Goal: Task Accomplishment & Management: Complete application form

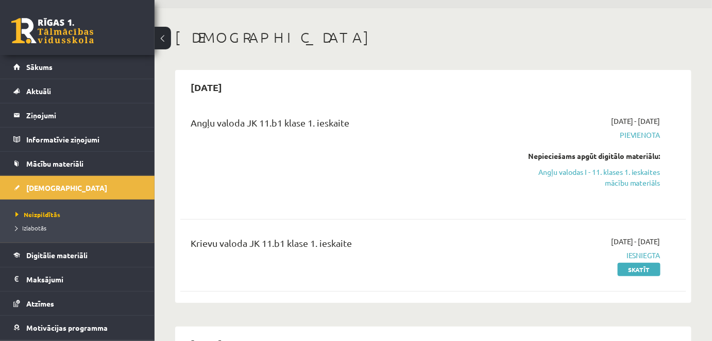
scroll to position [31, 0]
click at [74, 58] on link "Sākums" at bounding box center [77, 67] width 128 height 24
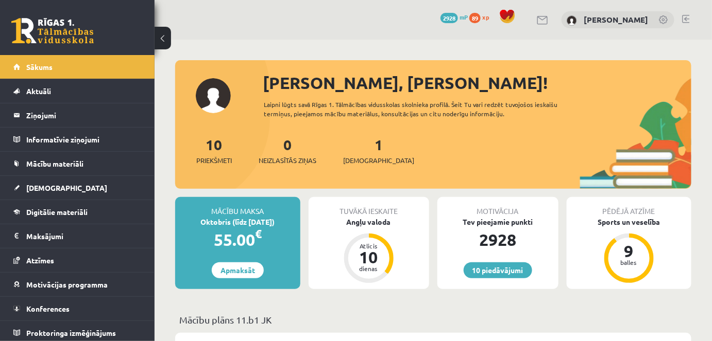
click at [683, 18] on link at bounding box center [686, 19] width 8 height 8
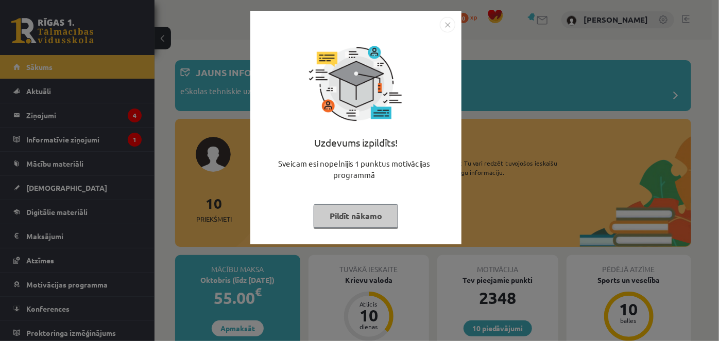
click at [376, 220] on button "Pildīt nākamo" at bounding box center [356, 216] width 84 height 24
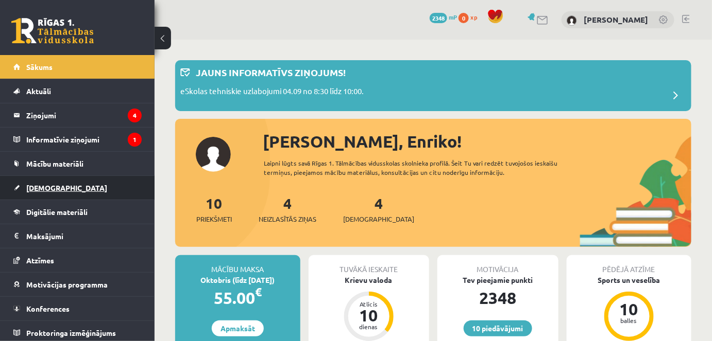
click at [72, 194] on link "[DEMOGRAPHIC_DATA]" at bounding box center [77, 188] width 128 height 24
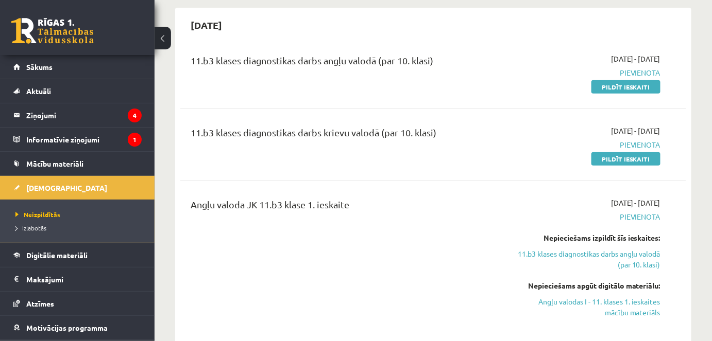
scroll to position [85, 0]
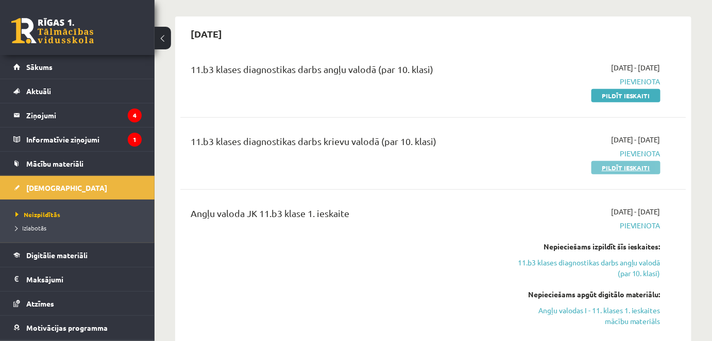
click at [618, 170] on link "Pildīt ieskaiti" at bounding box center [625, 167] width 69 height 13
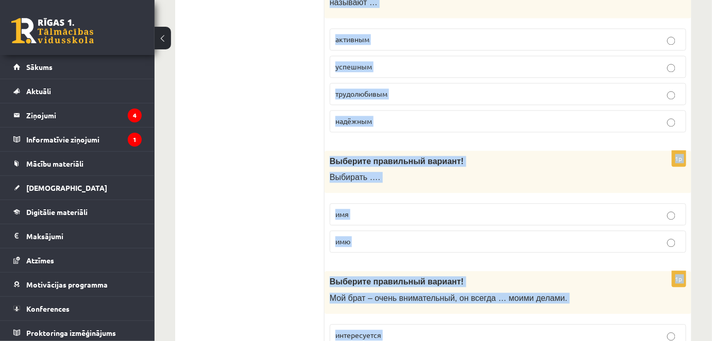
scroll to position [3361, 0]
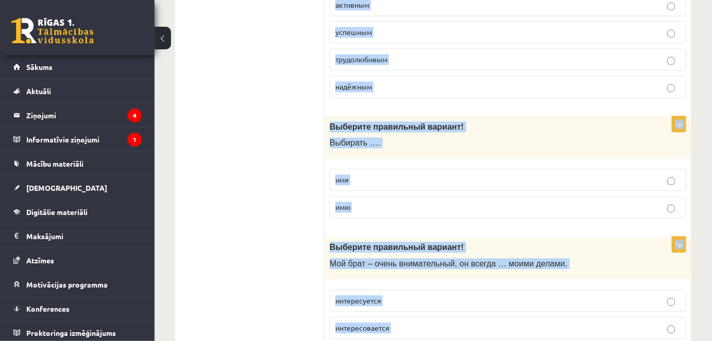
drag, startPoint x: 326, startPoint y: 133, endPoint x: 463, endPoint y: 295, distance: 212.0
copy form "Выберите правильный вариант! О птимист всегда … на лучшее . надеяться надеится …"
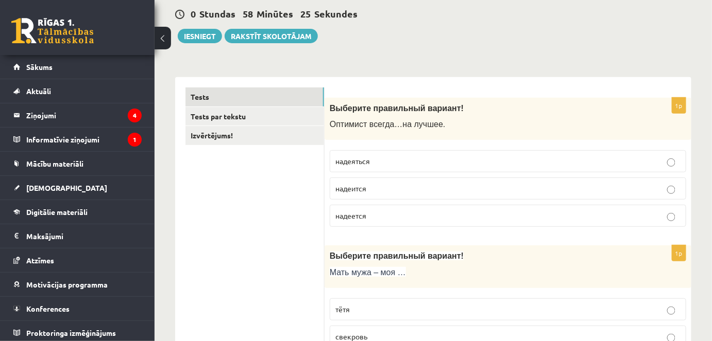
scroll to position [106, 0]
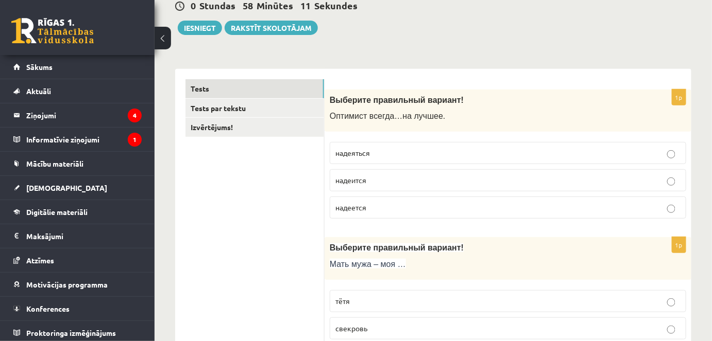
click at [359, 204] on span "надеется" at bounding box center [350, 207] width 31 height 9
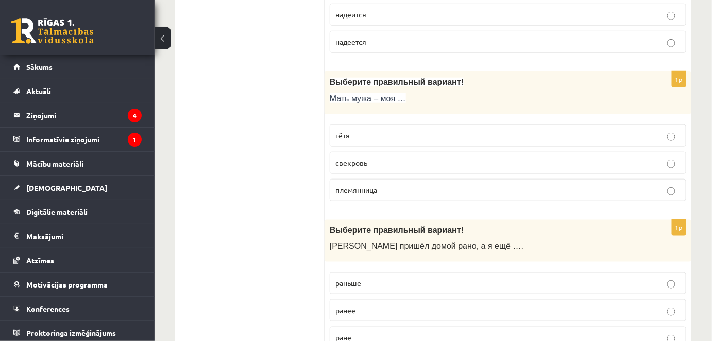
scroll to position [276, 0]
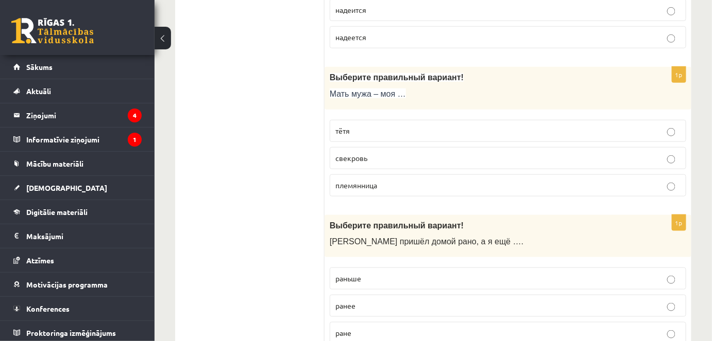
click at [366, 161] on p "свекровь" at bounding box center [507, 158] width 345 height 11
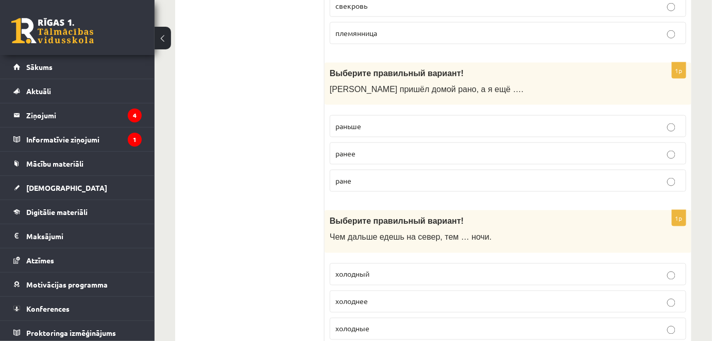
scroll to position [433, 0]
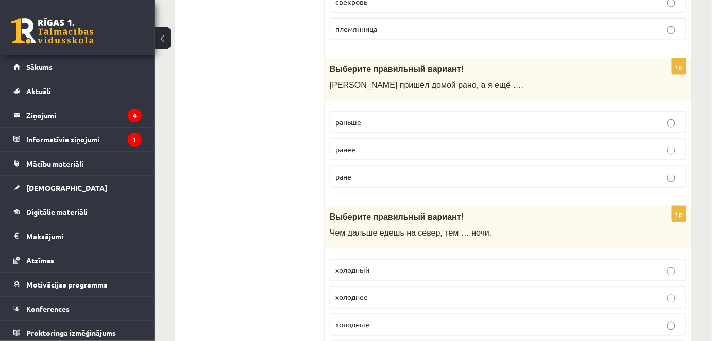
click at [382, 119] on p "раньше" at bounding box center [507, 122] width 345 height 11
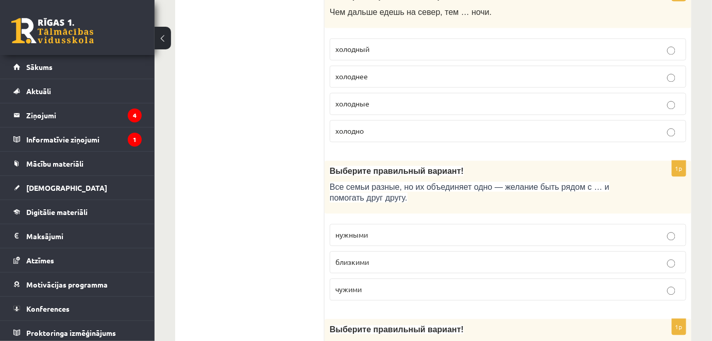
scroll to position [671, 0]
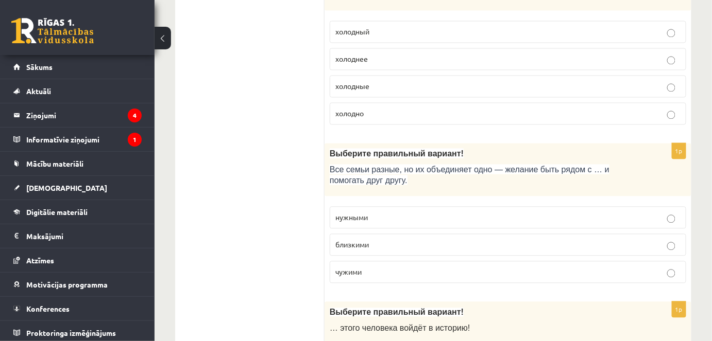
click at [377, 54] on p "холоднее" at bounding box center [507, 59] width 345 height 11
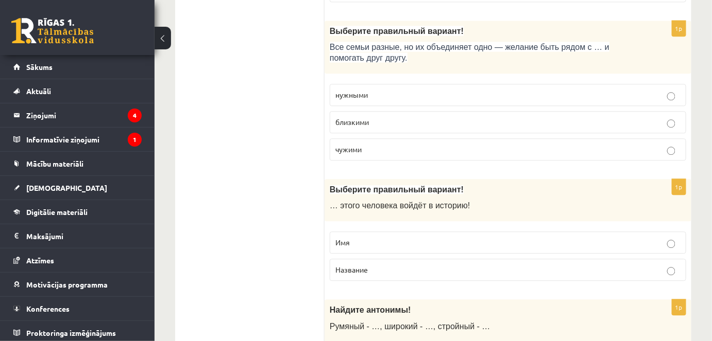
scroll to position [803, 0]
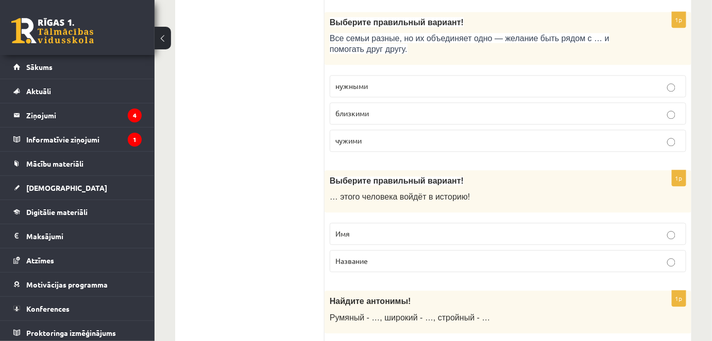
click at [352, 109] on span "близкими" at bounding box center [351, 113] width 33 height 9
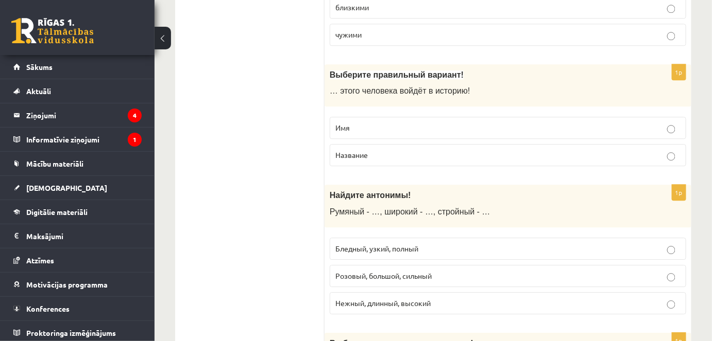
scroll to position [913, 0]
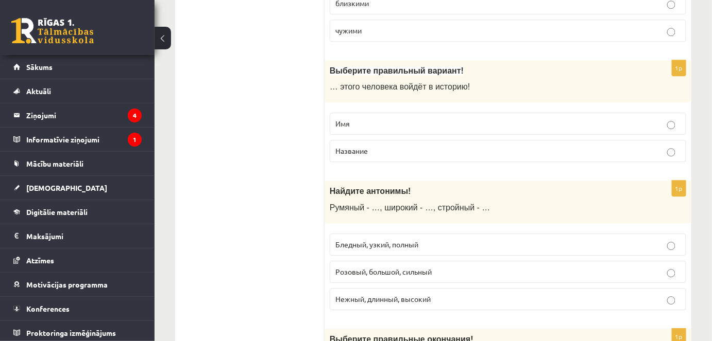
click at [356, 123] on p "Имя" at bounding box center [507, 123] width 345 height 11
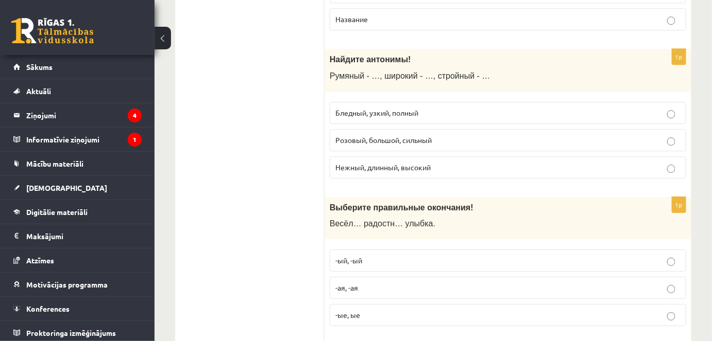
scroll to position [1057, 0]
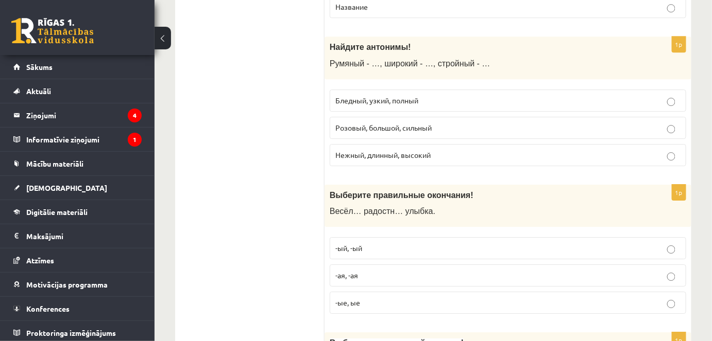
click at [414, 158] on label "Нежный, длинный, высокий" at bounding box center [508, 155] width 356 height 22
click at [406, 103] on label "Бледный, узкий, полный" at bounding box center [508, 101] width 356 height 22
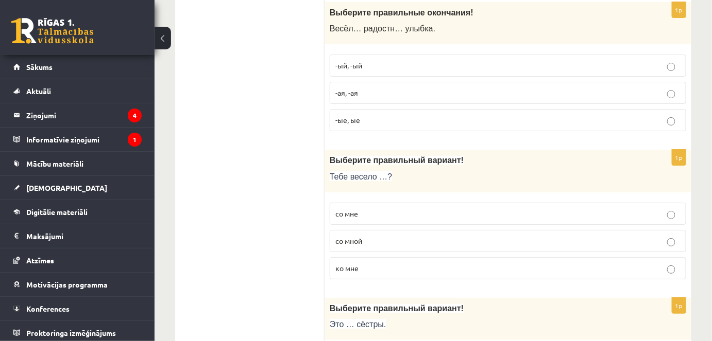
scroll to position [1249, 0]
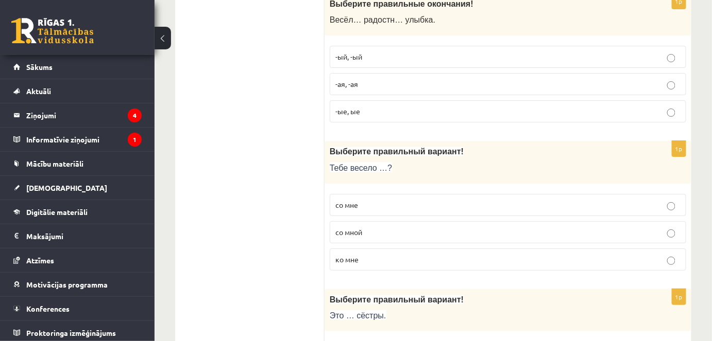
click at [350, 79] on span "-ая, -ая" at bounding box center [346, 83] width 23 height 9
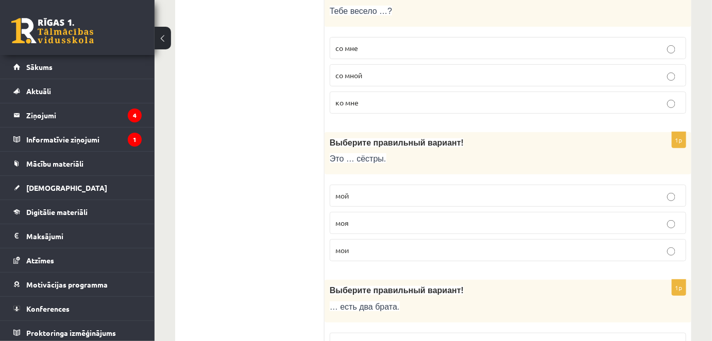
scroll to position [1410, 0]
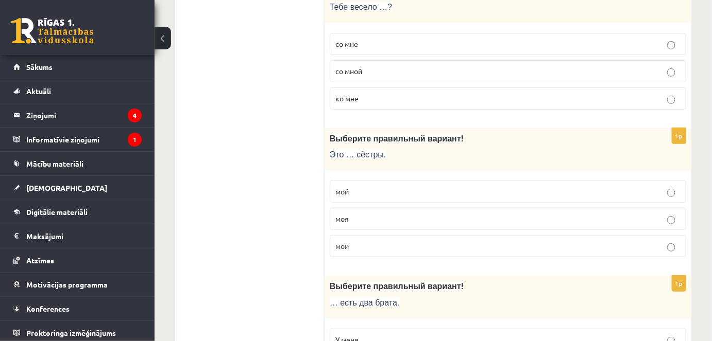
click at [372, 66] on p "со мной" at bounding box center [507, 71] width 345 height 11
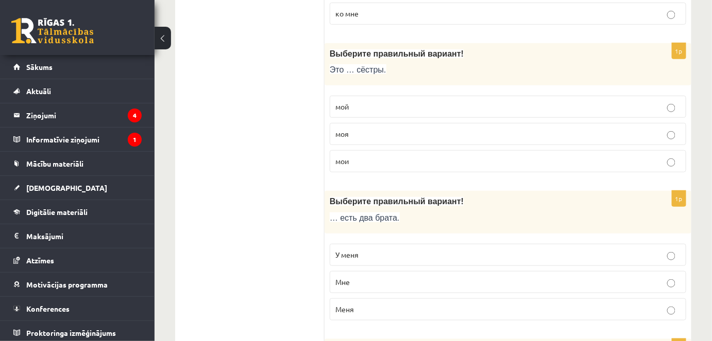
scroll to position [1512, 0]
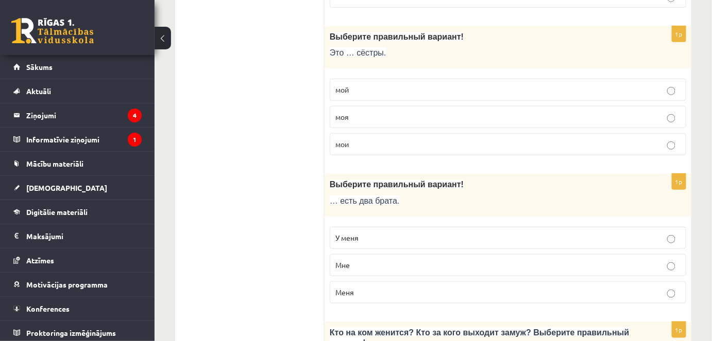
click at [346, 140] on span "мои" at bounding box center [341, 144] width 13 height 9
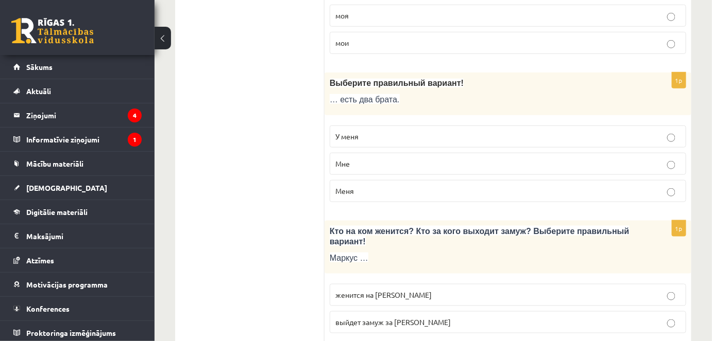
scroll to position [1621, 0]
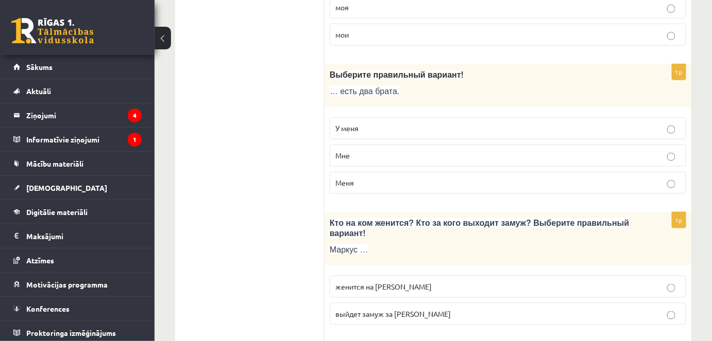
click at [410, 123] on p "У меня" at bounding box center [507, 128] width 345 height 11
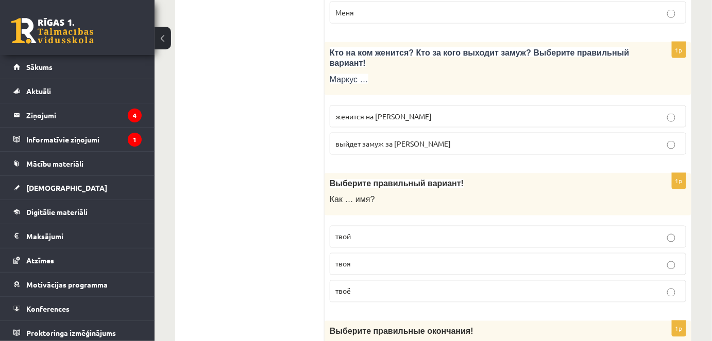
scroll to position [1800, 0]
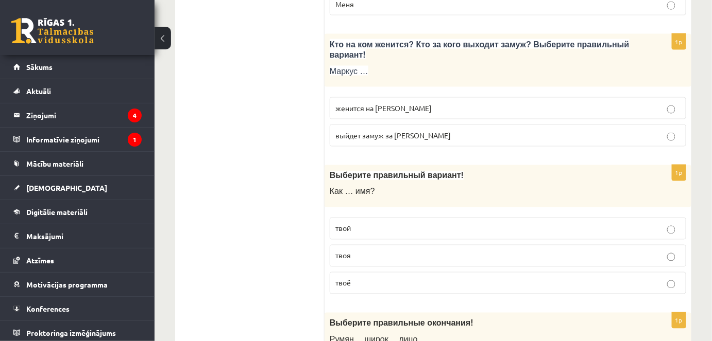
click at [361, 103] on span "женится на Агнии" at bounding box center [383, 107] width 96 height 9
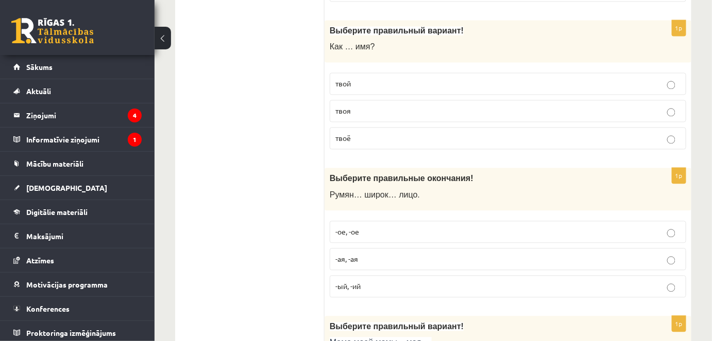
scroll to position [1928, 0]
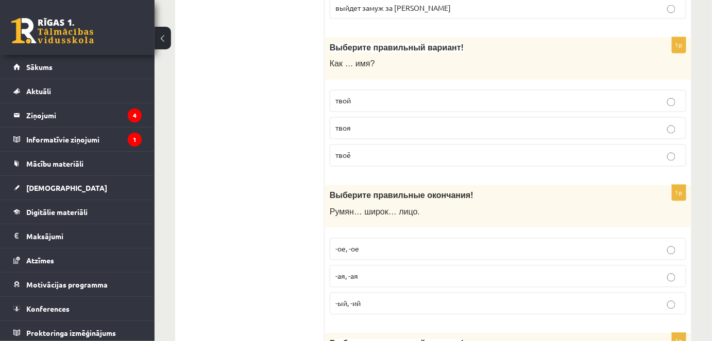
click at [372, 150] on p "твоё" at bounding box center [507, 155] width 345 height 11
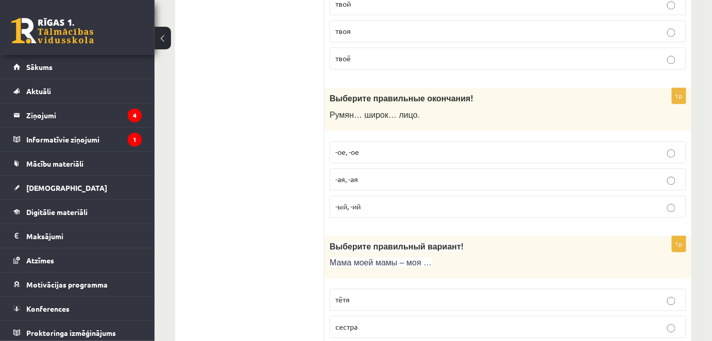
scroll to position [2042, 0]
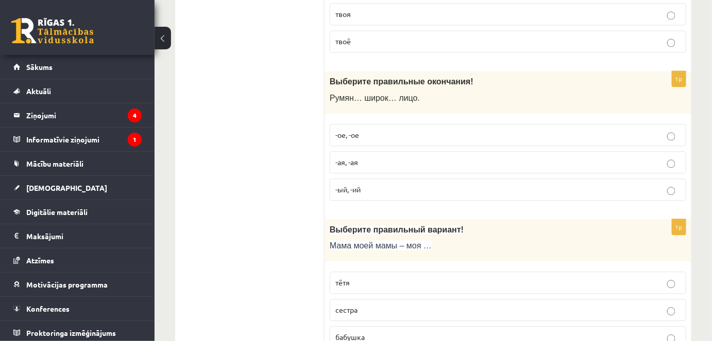
click at [360, 130] on p "-ое, -ое" at bounding box center [507, 135] width 345 height 11
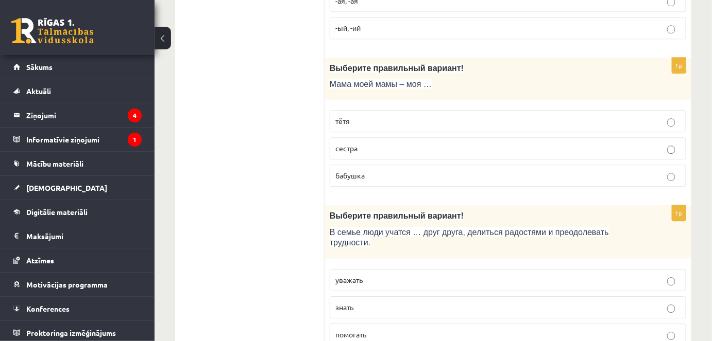
scroll to position [2238, 0]
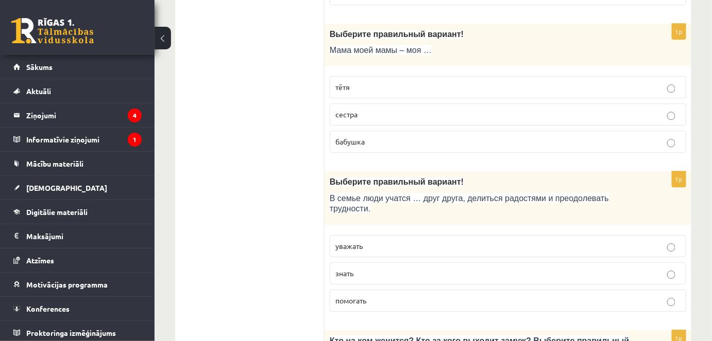
click at [373, 131] on label "бабушка" at bounding box center [508, 142] width 356 height 22
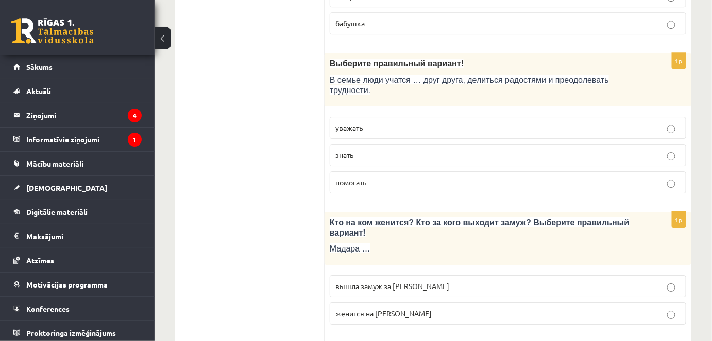
scroll to position [2360, 0]
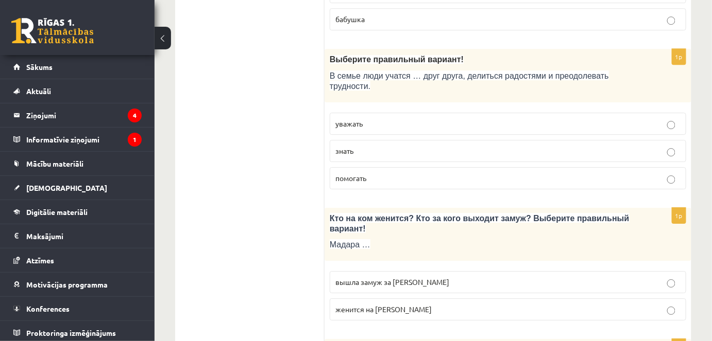
click at [361, 119] on span "уважать" at bounding box center [348, 123] width 27 height 9
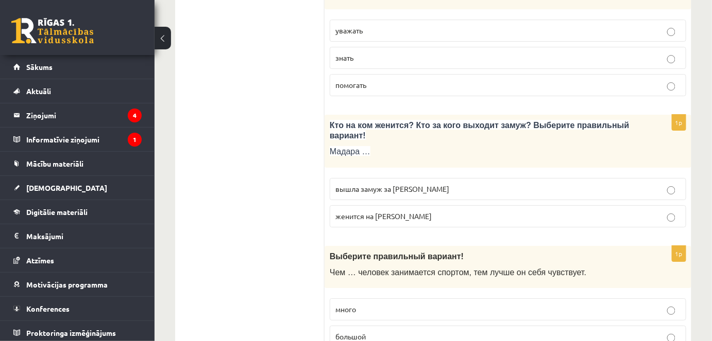
scroll to position [2484, 0]
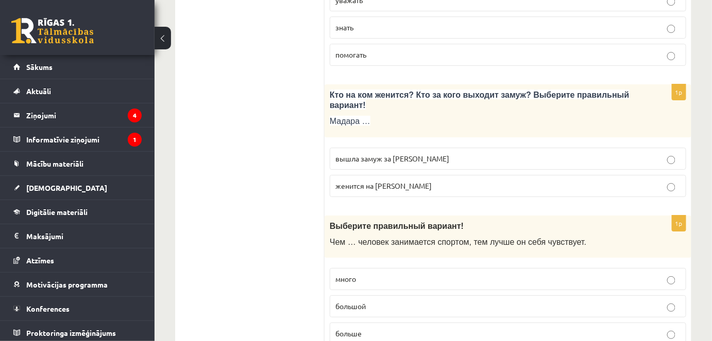
click at [396, 154] on span "вышла замуж за Марка" at bounding box center [392, 158] width 114 height 9
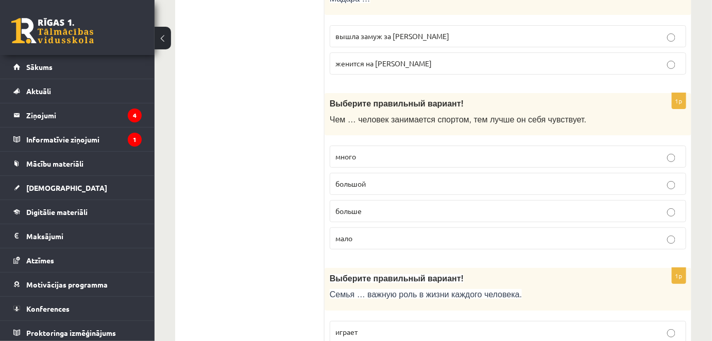
scroll to position [2632, 0]
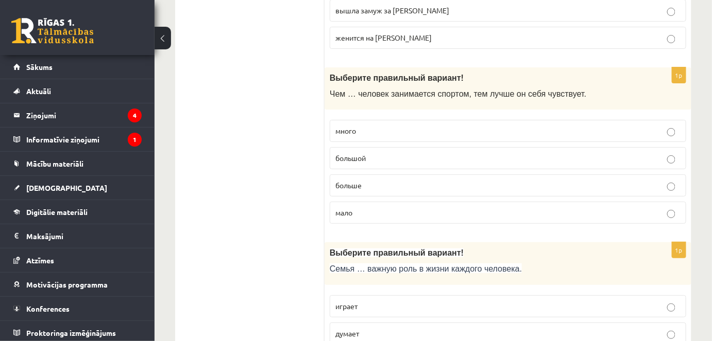
click at [370, 180] on p "больше" at bounding box center [507, 185] width 345 height 11
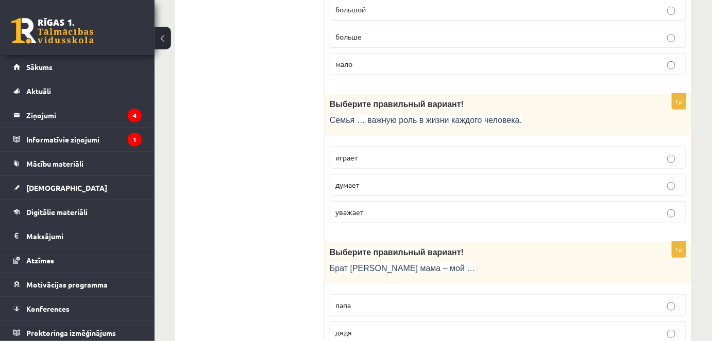
scroll to position [2789, 0]
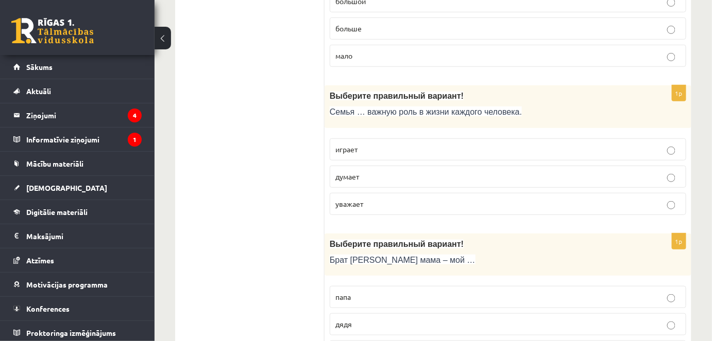
click at [371, 144] on p "играет" at bounding box center [507, 149] width 345 height 11
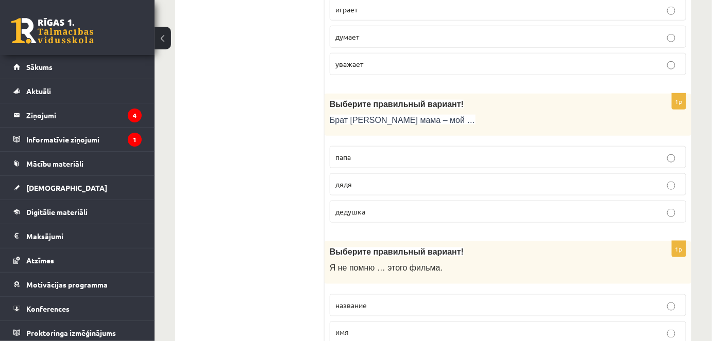
scroll to position [2934, 0]
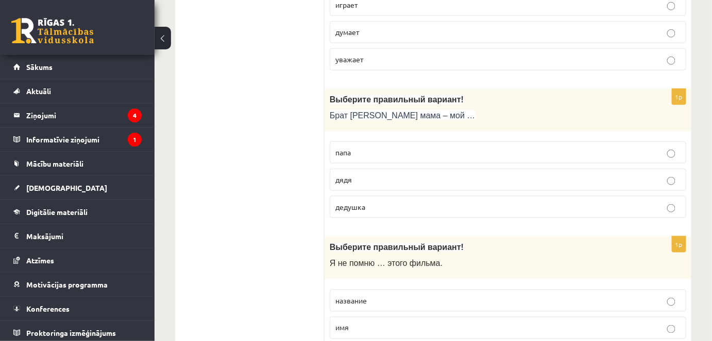
click at [377, 175] on p "дядя" at bounding box center [507, 180] width 345 height 11
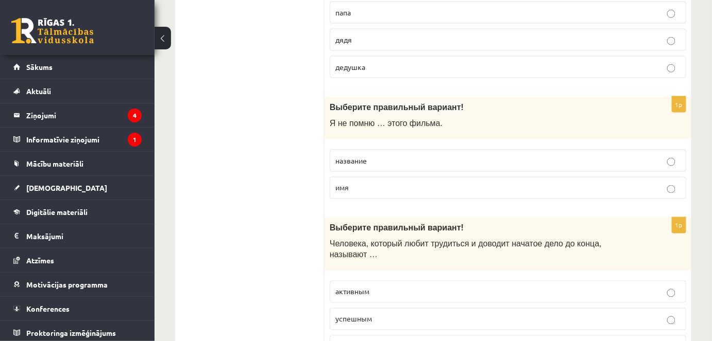
scroll to position [3078, 0]
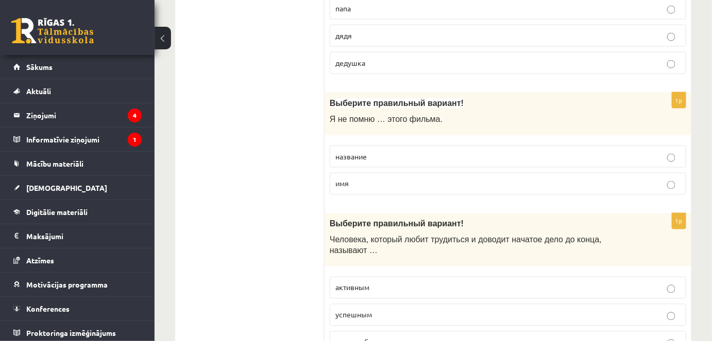
click at [354, 151] on p "название" at bounding box center [507, 156] width 345 height 11
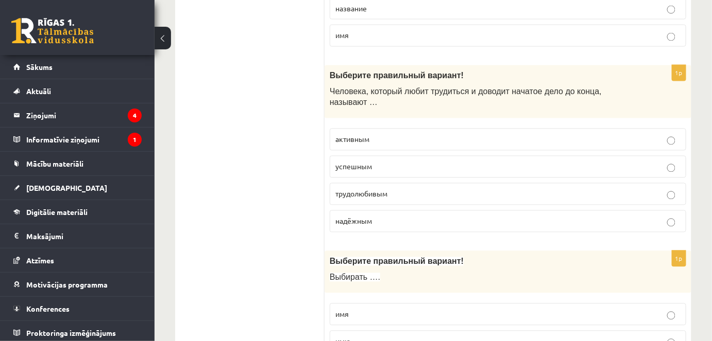
scroll to position [3235, 0]
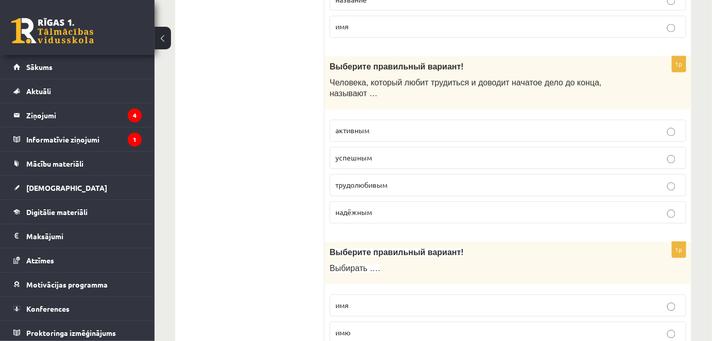
click at [351, 175] on label "трудолюбивым" at bounding box center [508, 186] width 356 height 22
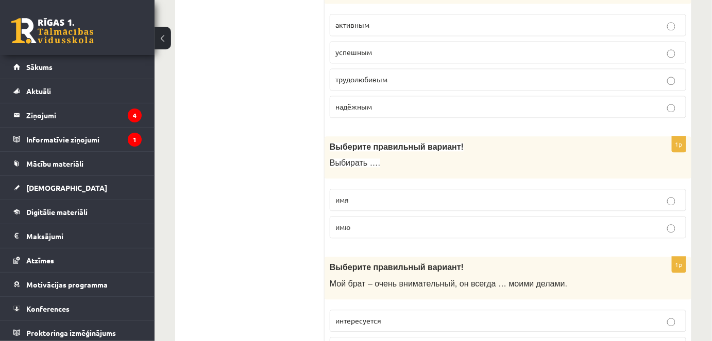
scroll to position [3361, 0]
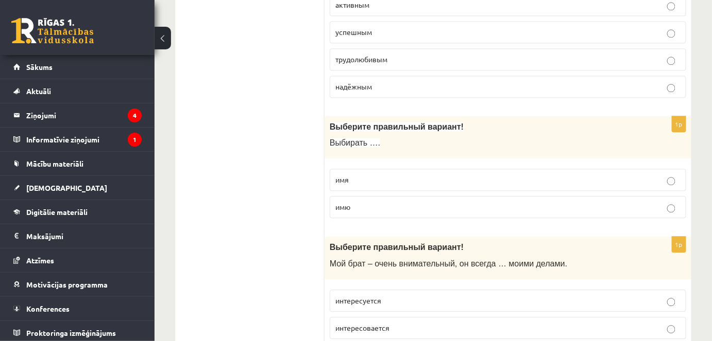
click at [366, 175] on p "имя" at bounding box center [507, 180] width 345 height 11
click at [378, 323] on span "интересовается" at bounding box center [362, 327] width 54 height 9
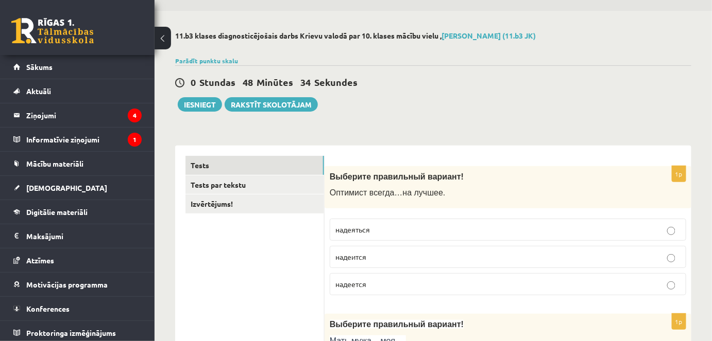
scroll to position [0, 0]
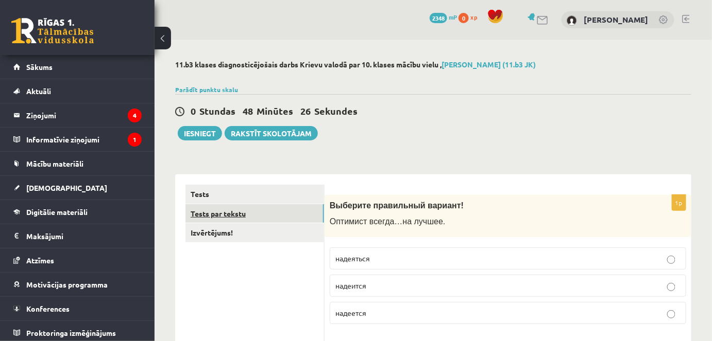
click at [246, 211] on link "Tests par tekstu" at bounding box center [254, 213] width 139 height 19
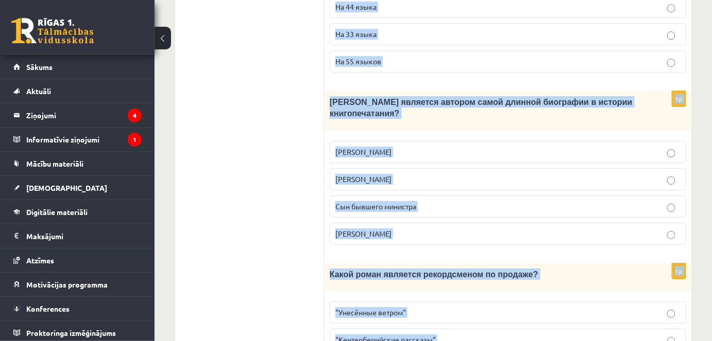
scroll to position [1131, 0]
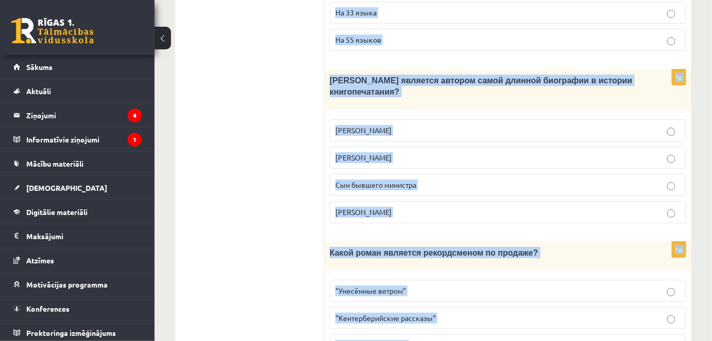
drag, startPoint x: 332, startPoint y: 72, endPoint x: 701, endPoint y: 344, distance: 458.8
copy form "Прочитайте текст «Интересные факты о книгах», выберите правильный вариант! Инте…"
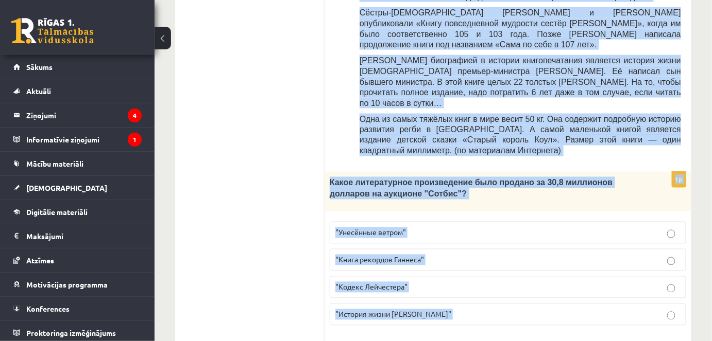
scroll to position [533, 0]
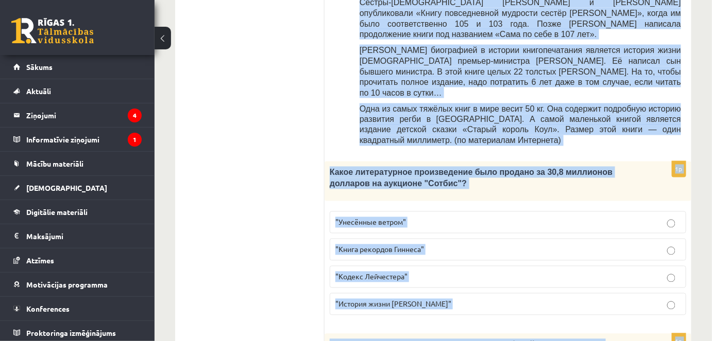
click at [693, 144] on div "11.b3 klases diagnosticējošais darbs Krievu valodā par 10. klases mācību vielu …" at bounding box center [432, 263] width 557 height 1515
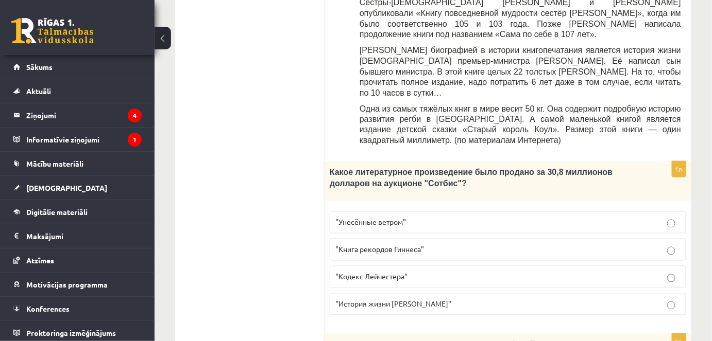
click at [408, 272] on p ""Кодекс Лейчестера"" at bounding box center [507, 277] width 345 height 11
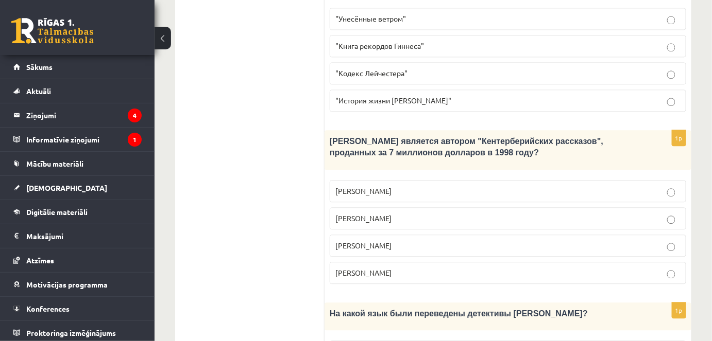
scroll to position [744, 0]
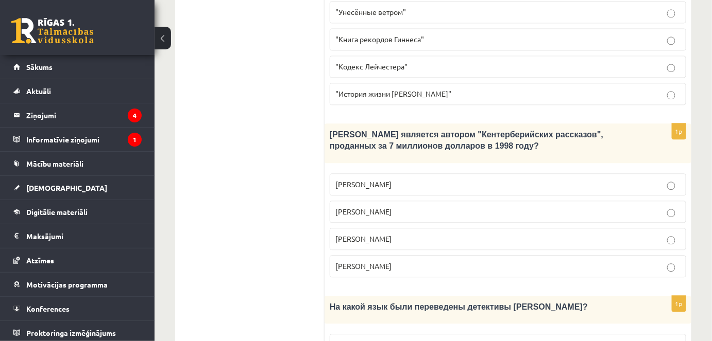
click at [371, 234] on span "Джефри Чосер" at bounding box center [363, 238] width 56 height 9
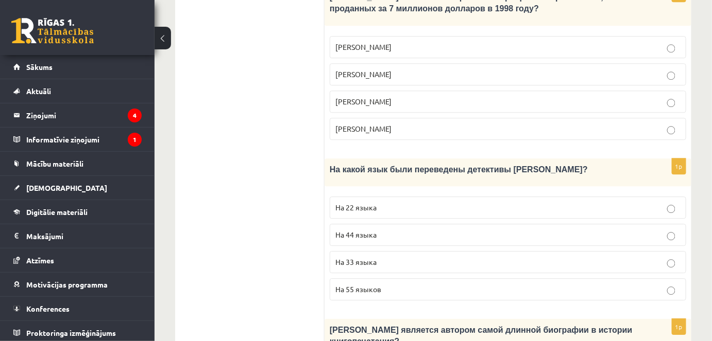
scroll to position [895, 0]
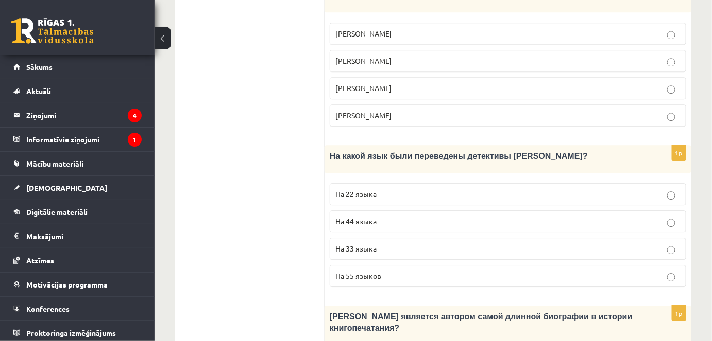
click at [368, 217] on span "На 44 языка" at bounding box center [355, 221] width 41 height 9
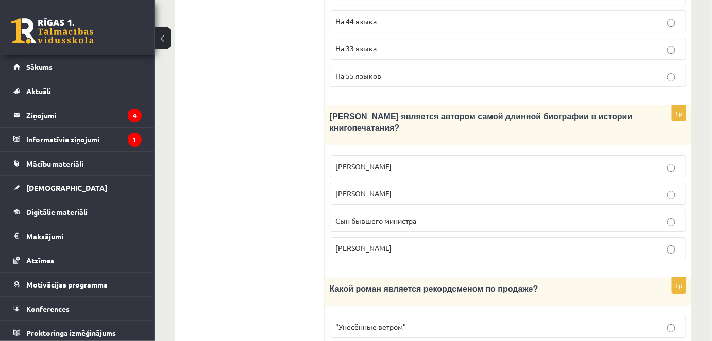
scroll to position [1097, 0]
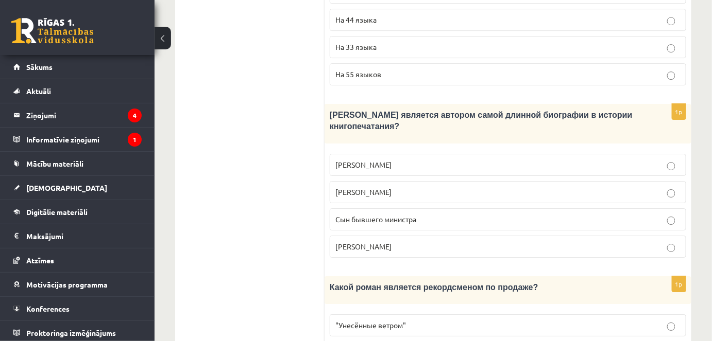
click at [382, 153] on fieldset "Билл Гейтс Лопе де Вега Сын бывшего министра Агата Кристи" at bounding box center [508, 205] width 356 height 112
click at [382, 215] on span "Сын бывшего министра" at bounding box center [375, 219] width 81 height 9
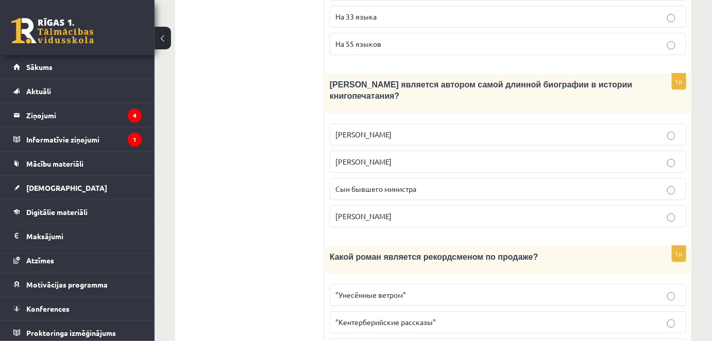
scroll to position [1131, 0]
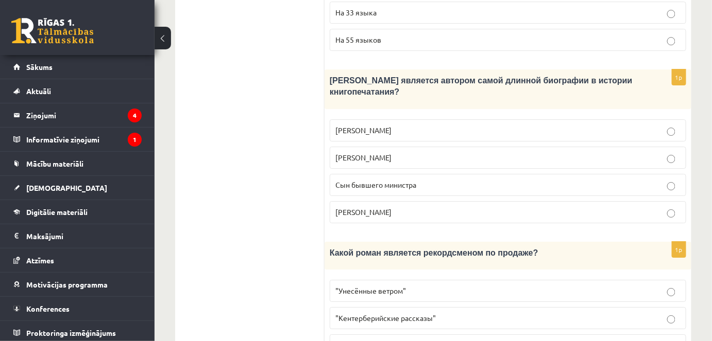
click at [366, 286] on p ""Унесённые ветром"" at bounding box center [507, 291] width 345 height 11
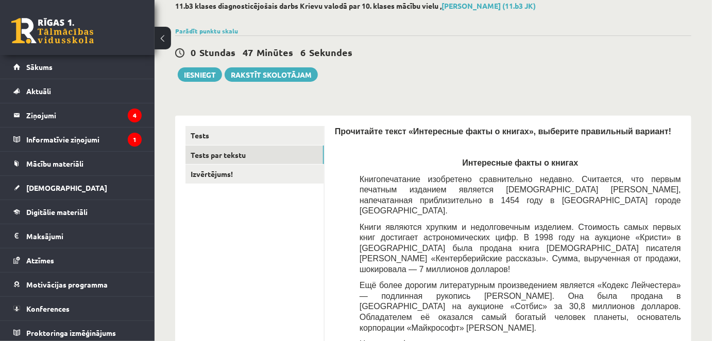
scroll to position [47, 0]
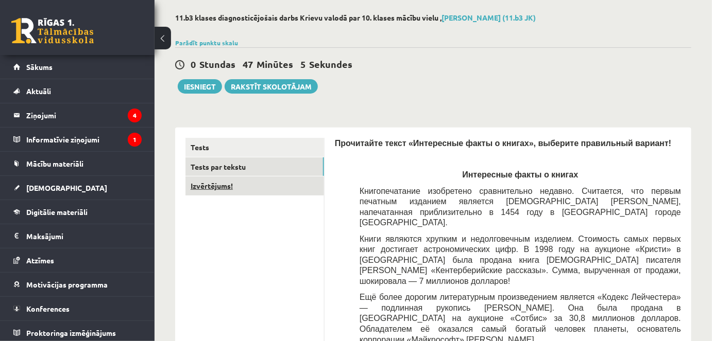
click at [260, 180] on link "Izvērtējums!" at bounding box center [254, 186] width 139 height 19
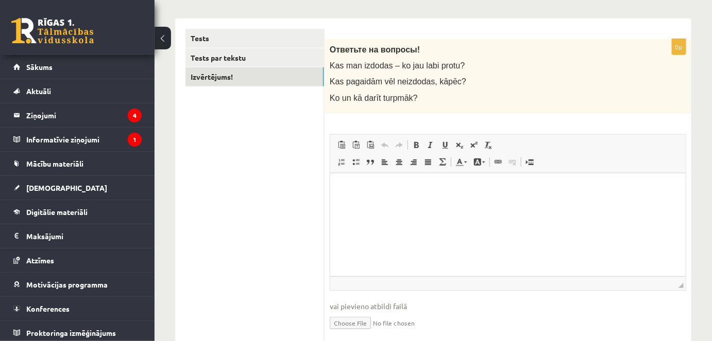
scroll to position [156, 0]
drag, startPoint x: 329, startPoint y: 47, endPoint x: 421, endPoint y: 37, distance: 92.2
click at [421, 37] on form "0p Ответьте на вопросы! Kas man izdodas – ko jau labi protu? Kas pagaidām vēl n…" at bounding box center [508, 189] width 346 height 320
copy span "Ответьте на вопросы!"
click at [367, 190] on p "Bagātinātā teksta redaktors, wiswyg-editor-user-answer-47024907063280" at bounding box center [507, 189] width 335 height 11
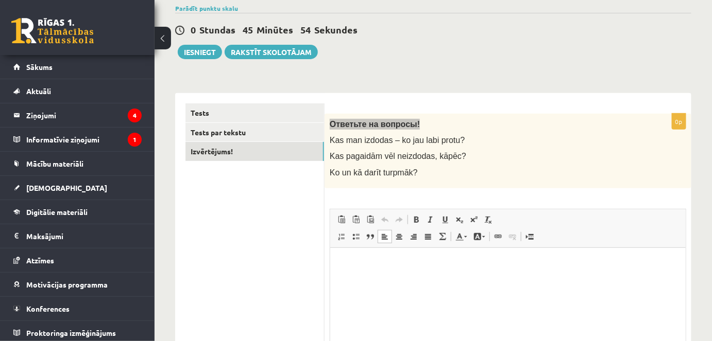
scroll to position [43, 0]
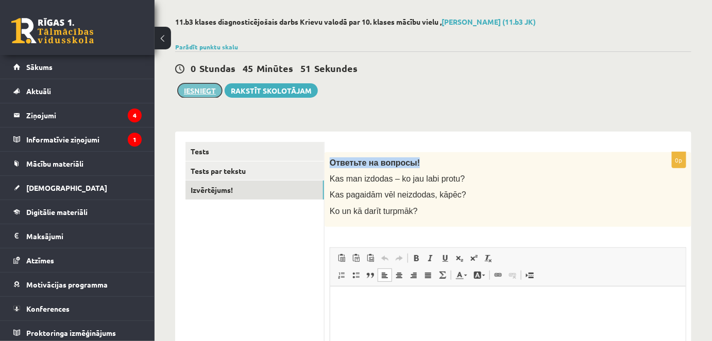
click at [205, 87] on button "Iesniegt" at bounding box center [200, 90] width 44 height 14
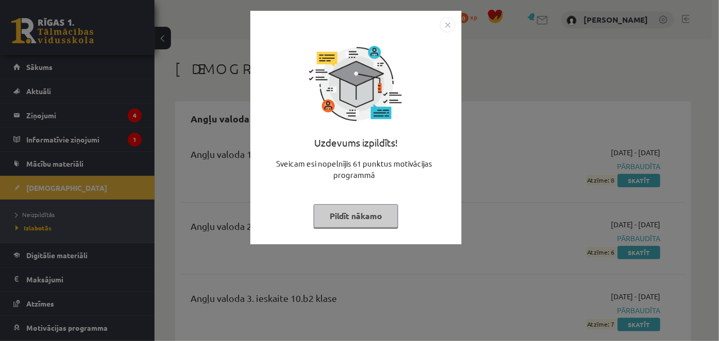
click at [375, 213] on button "Pildīt nākamo" at bounding box center [356, 216] width 84 height 24
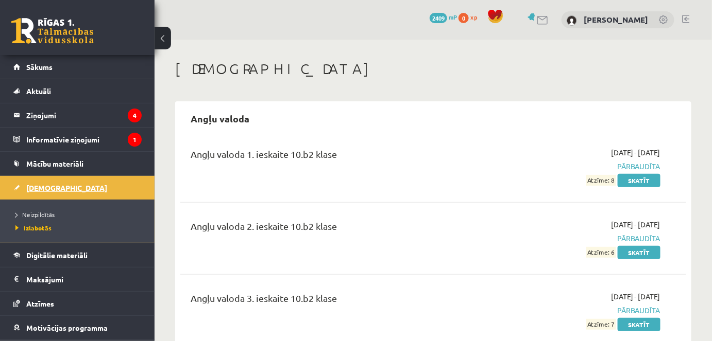
click at [108, 195] on link "[DEMOGRAPHIC_DATA]" at bounding box center [77, 188] width 128 height 24
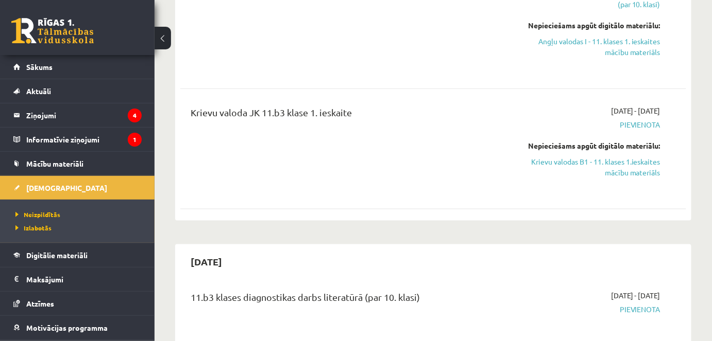
scroll to position [265, 0]
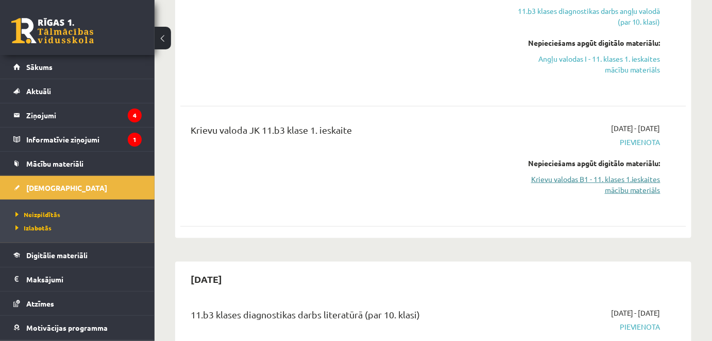
click at [616, 177] on link "Krievu valodas B1 - 11. klases 1.ieskaites mācību materiāls" at bounding box center [587, 185] width 146 height 22
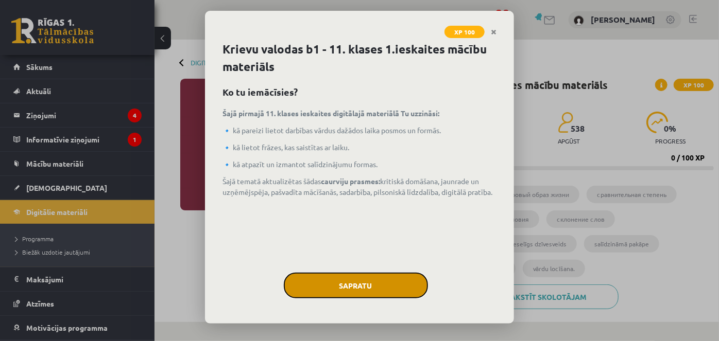
click at [375, 286] on button "Sapratu" at bounding box center [356, 286] width 144 height 26
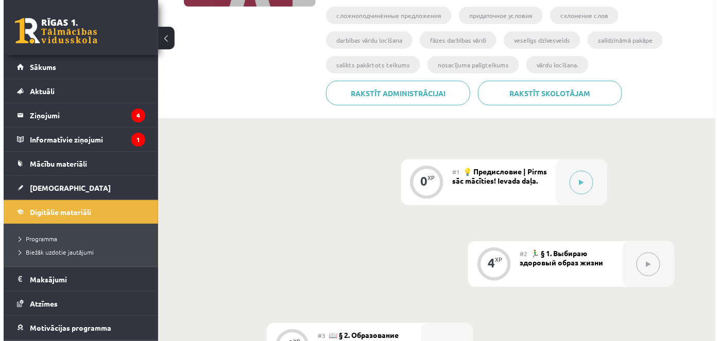
scroll to position [250, 0]
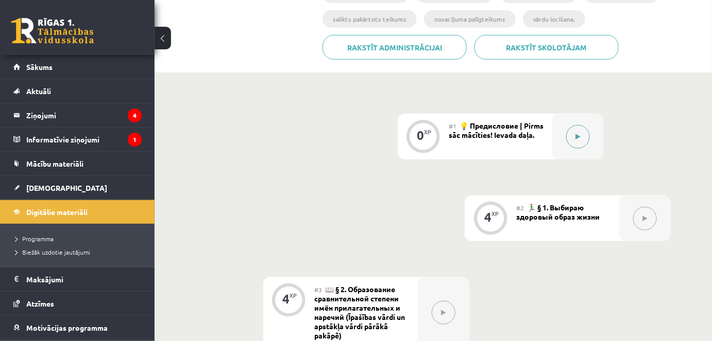
click at [577, 133] on button at bounding box center [578, 137] width 24 height 24
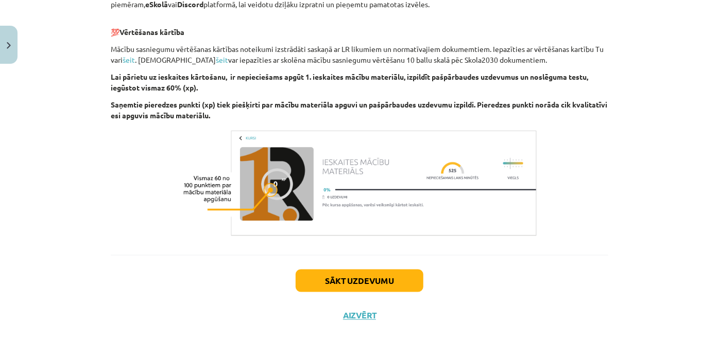
scroll to position [709, 0]
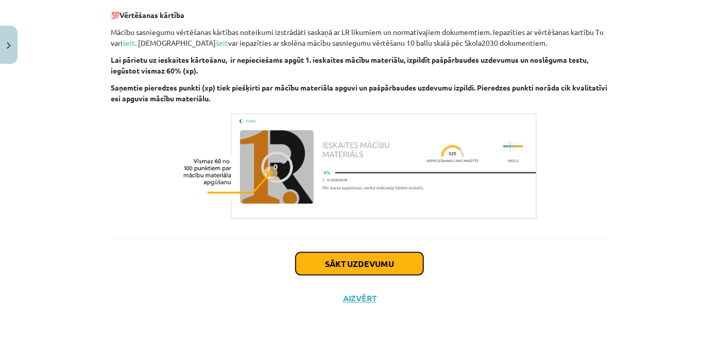
click at [374, 268] on button "Sākt uzdevumu" at bounding box center [360, 264] width 128 height 23
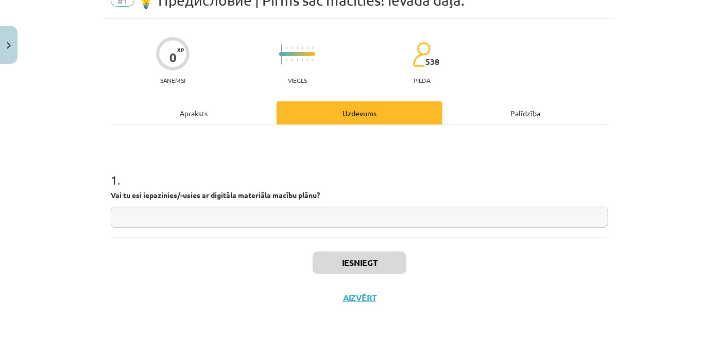
scroll to position [26, 0]
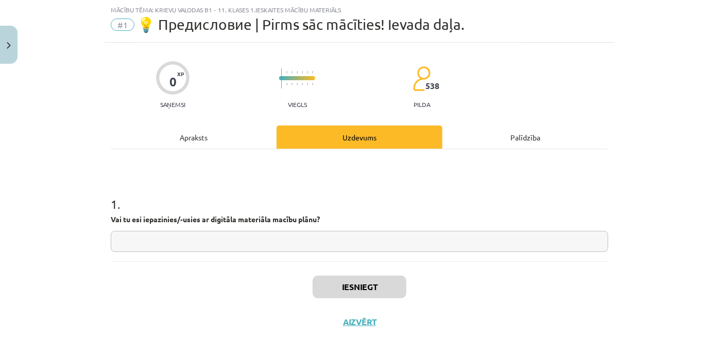
click at [353, 241] on input "text" at bounding box center [359, 241] width 497 height 21
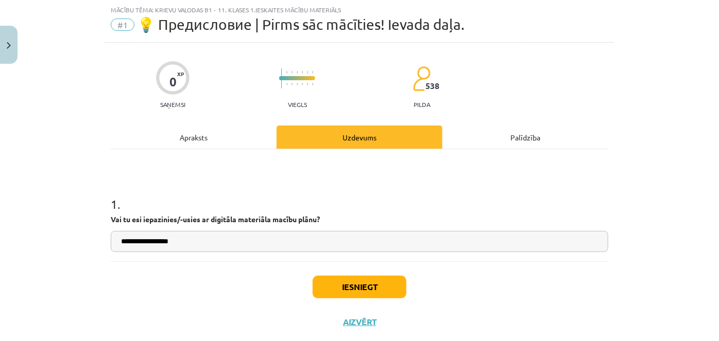
type input "**********"
click at [391, 282] on button "Iesniegt" at bounding box center [360, 287] width 94 height 23
